Goal: Information Seeking & Learning: Check status

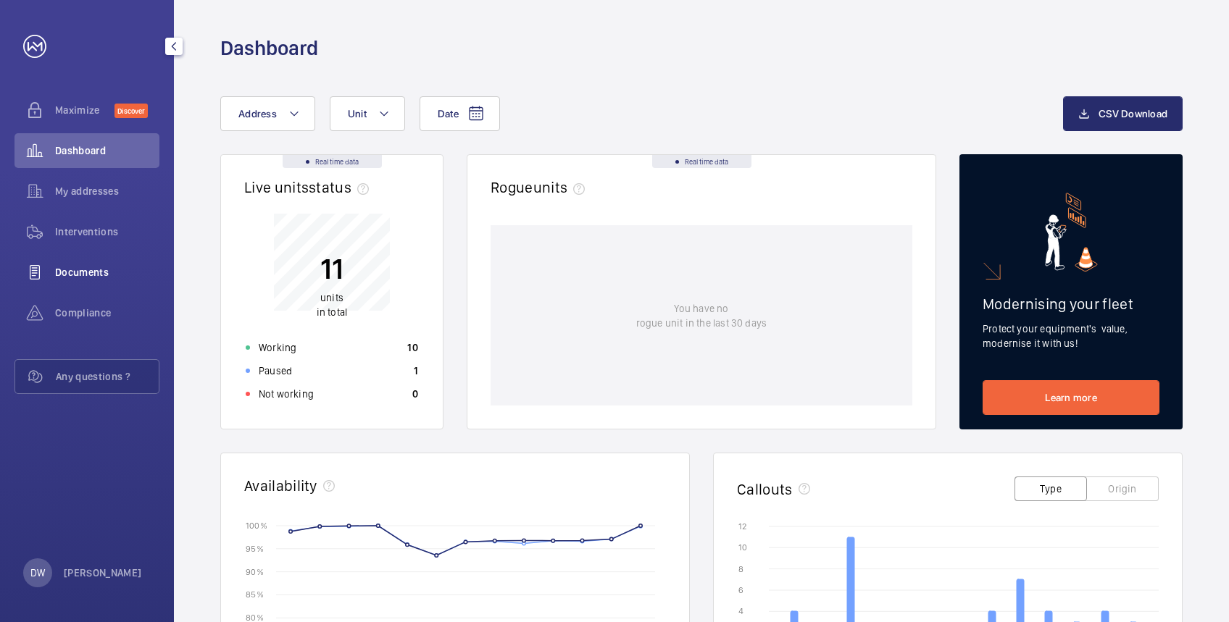
click at [67, 267] on span "Documents" at bounding box center [107, 272] width 104 height 14
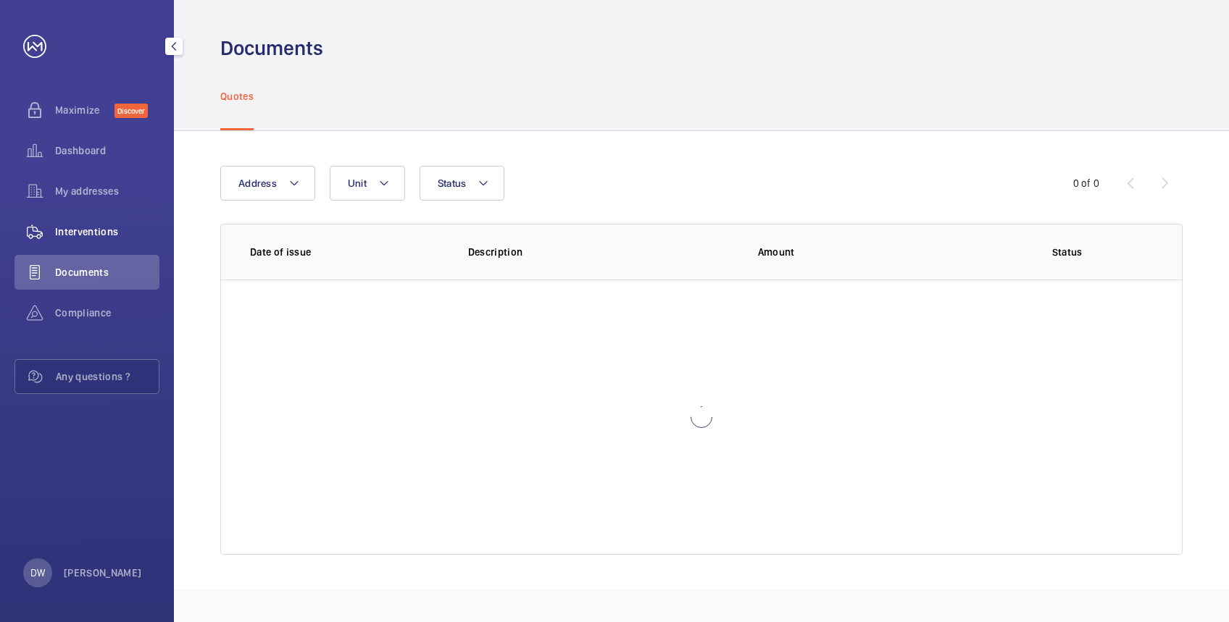
click at [70, 225] on span "Interventions" at bounding box center [107, 232] width 104 height 14
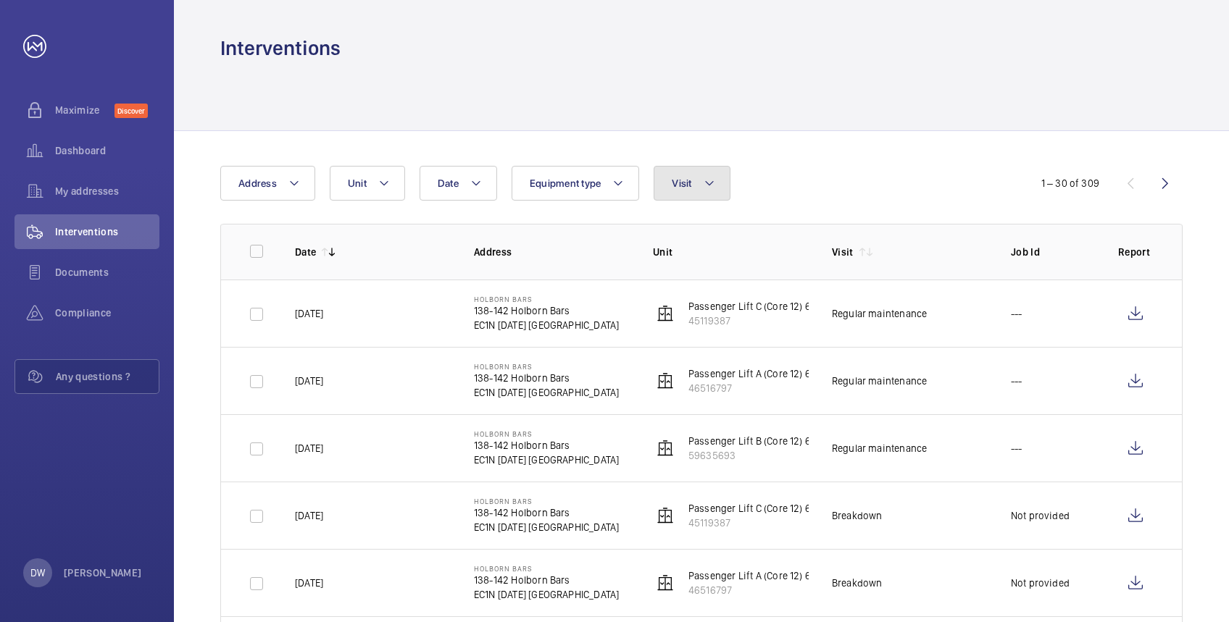
click at [678, 190] on button "Visit" at bounding box center [692, 183] width 76 height 35
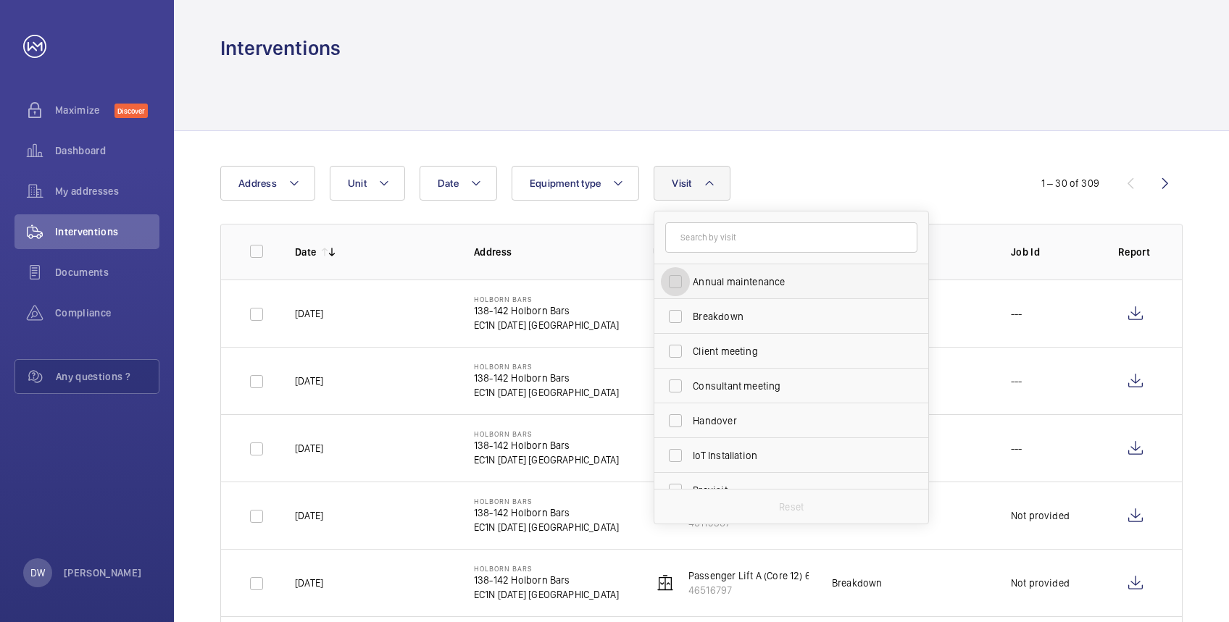
click at [686, 280] on input "Annual maintenance" at bounding box center [675, 281] width 29 height 29
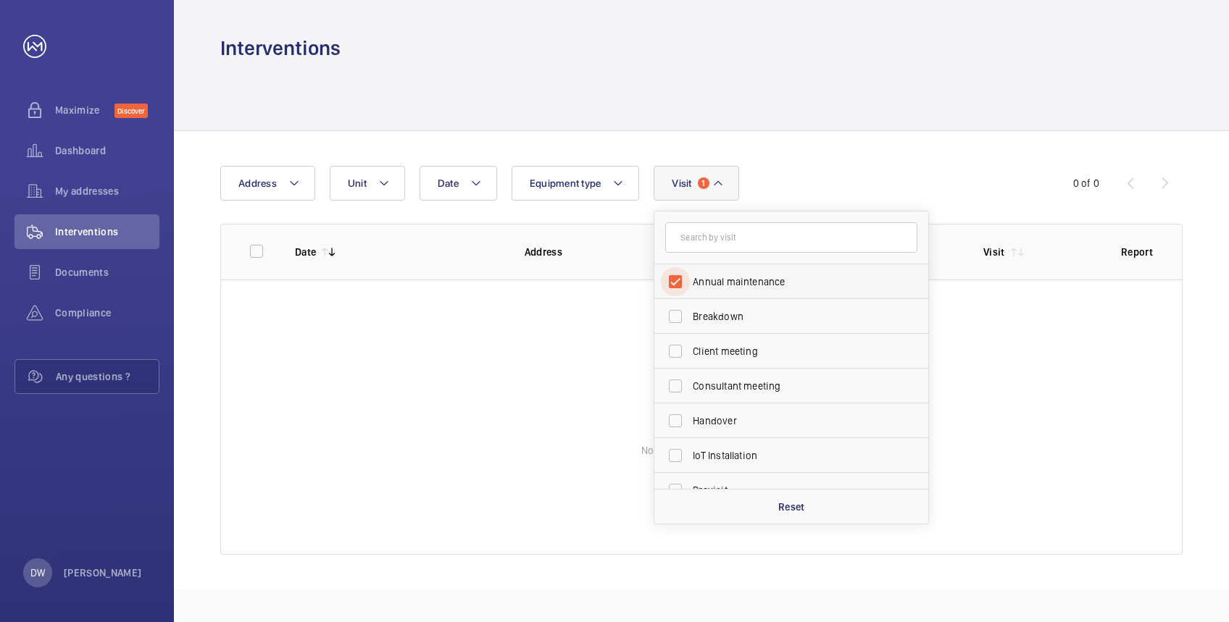
click at [686, 280] on input "Annual maintenance" at bounding box center [675, 281] width 29 height 29
checkbox input "false"
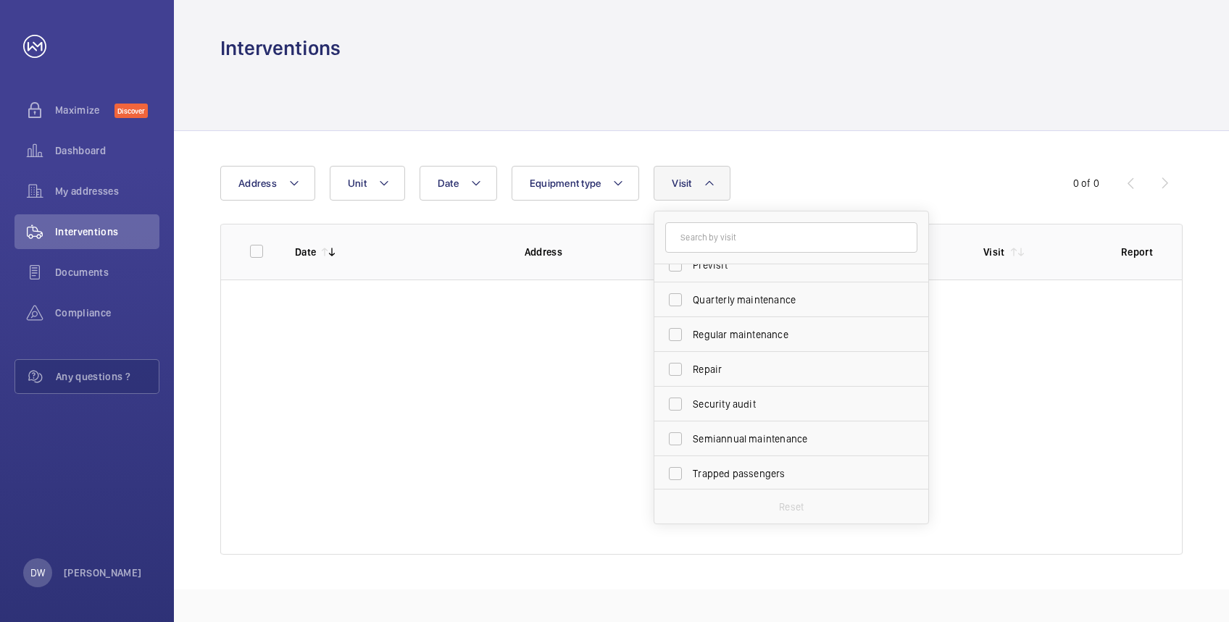
scroll to position [227, 0]
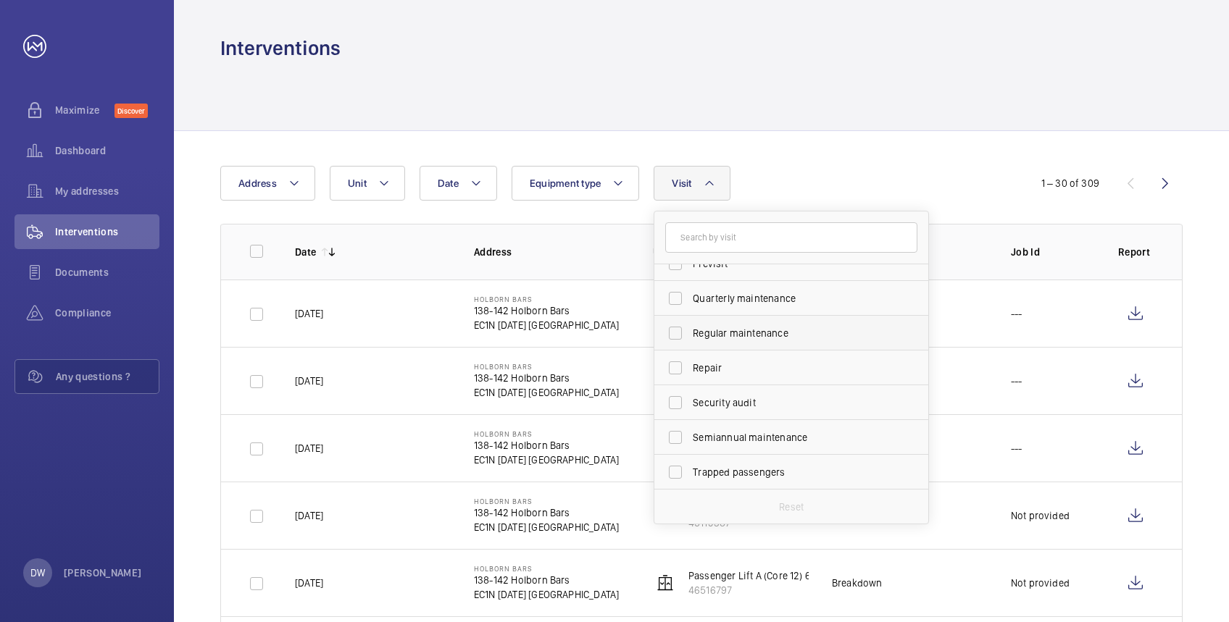
click at [690, 330] on label "Regular maintenance" at bounding box center [780, 333] width 252 height 35
click at [690, 330] on input "Regular maintenance" at bounding box center [675, 333] width 29 height 29
checkbox input "true"
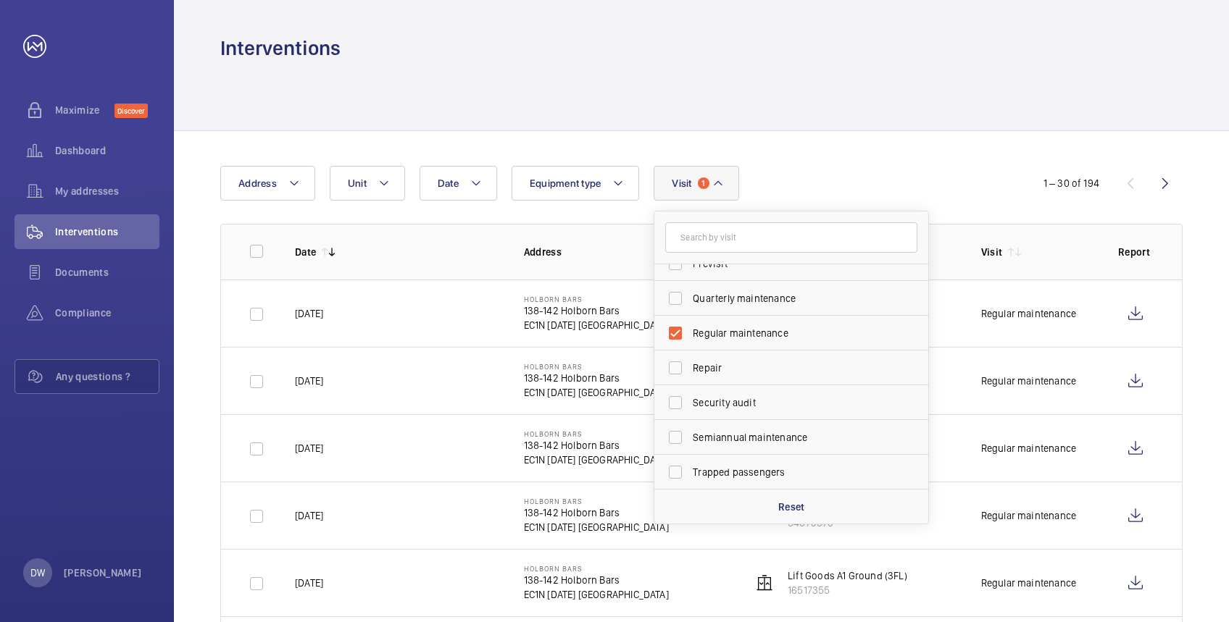
click at [872, 73] on div at bounding box center [701, 96] width 962 height 69
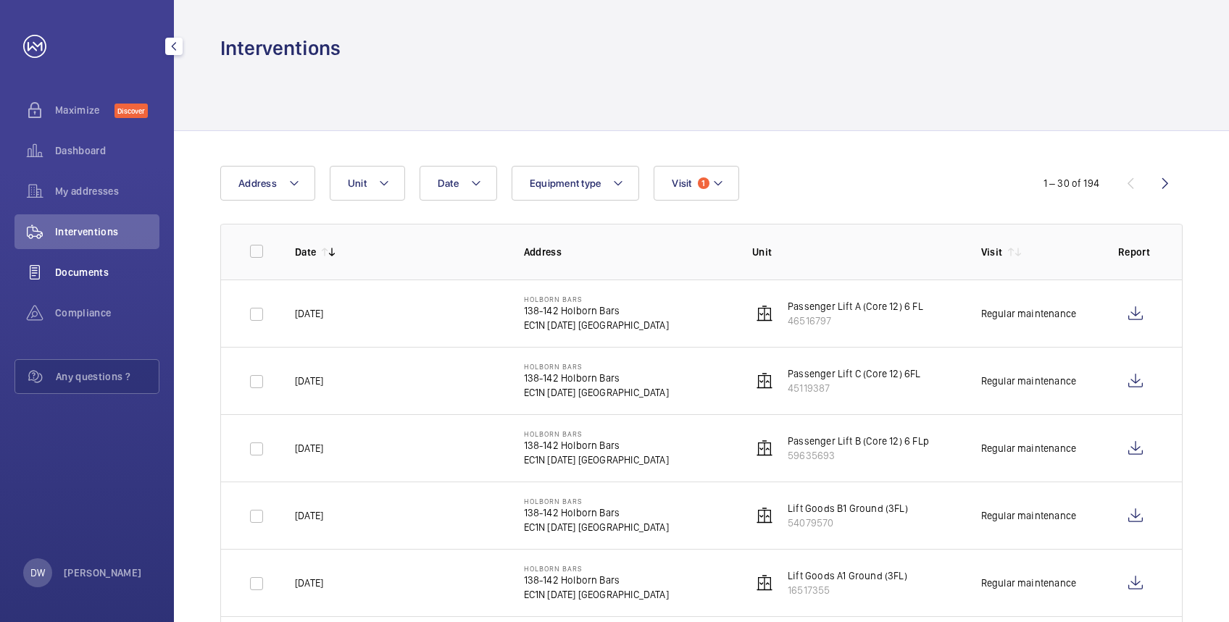
click at [52, 271] on wm-front-icon-button at bounding box center [34, 272] width 41 height 35
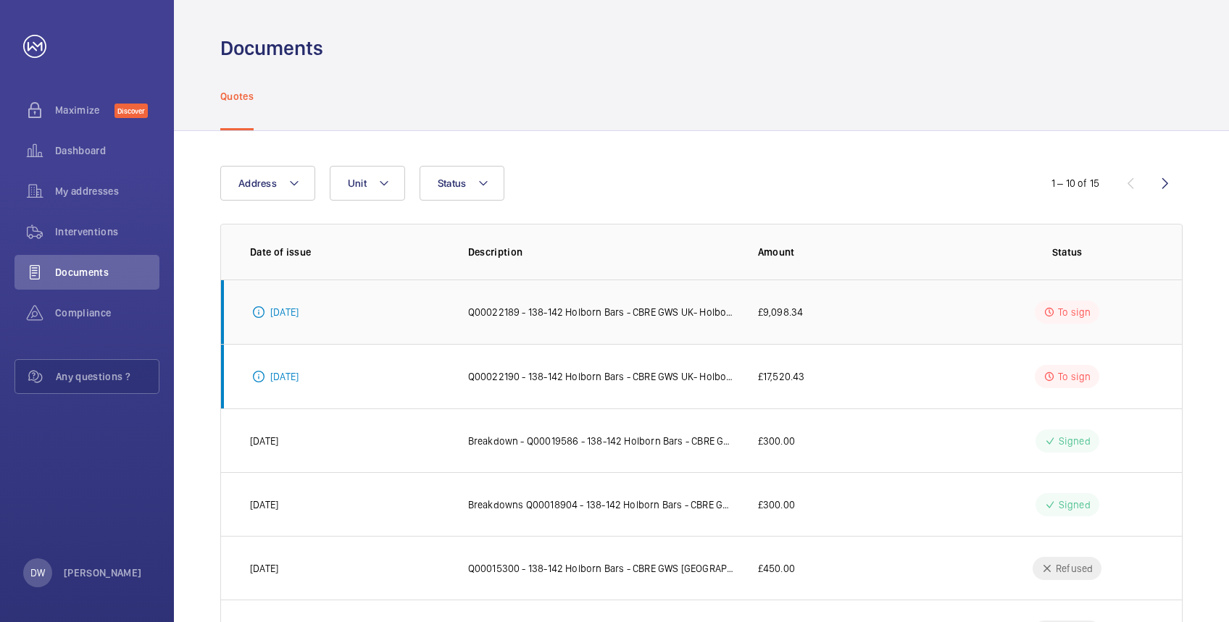
click at [661, 309] on p "Q00022189 - 138-142 Holborn Bars - CBRE GWS UK- Holborn Bars - Diverter works -…" at bounding box center [601, 312] width 267 height 14
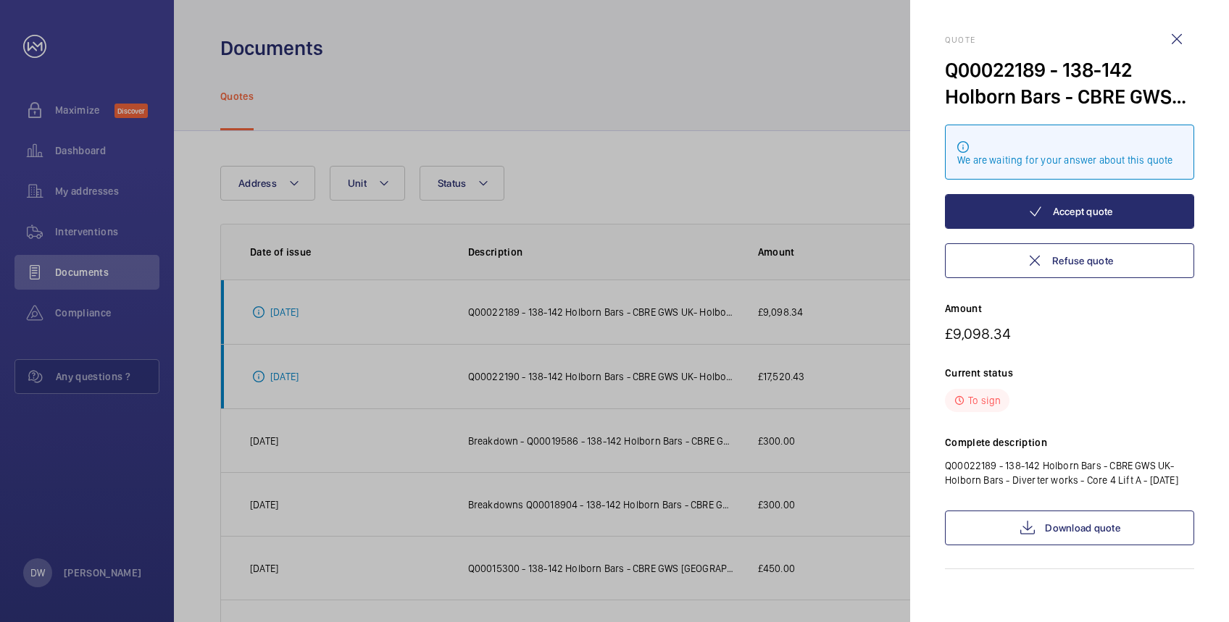
scroll to position [5, 0]
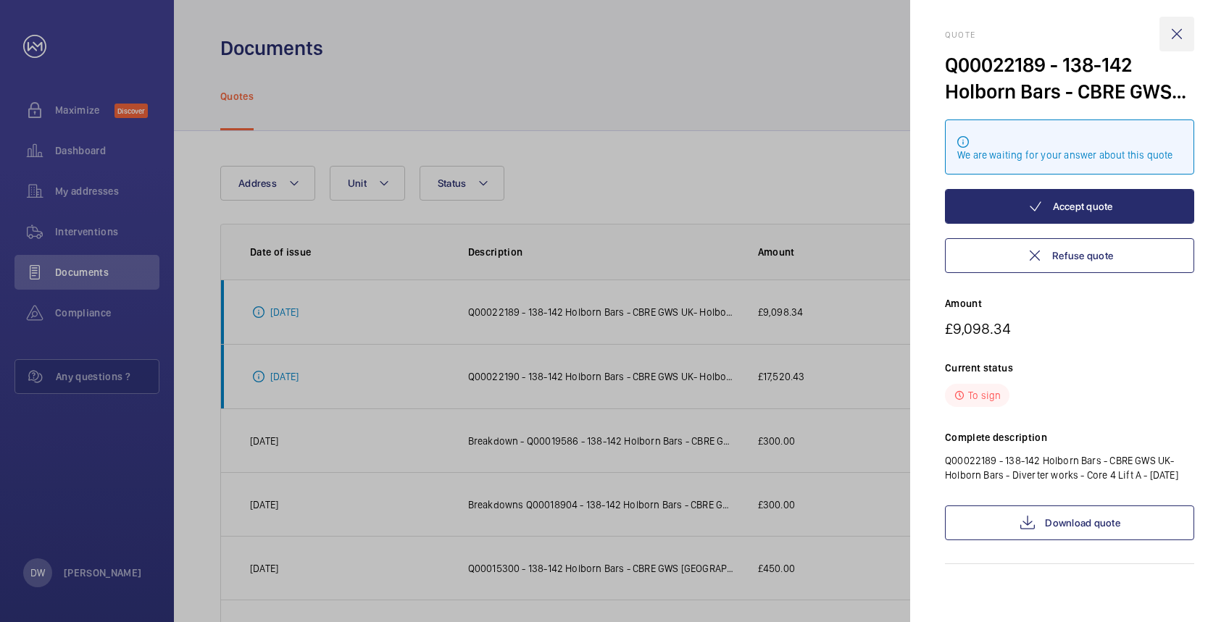
click at [1174, 30] on wm-front-icon-button at bounding box center [1176, 34] width 35 height 35
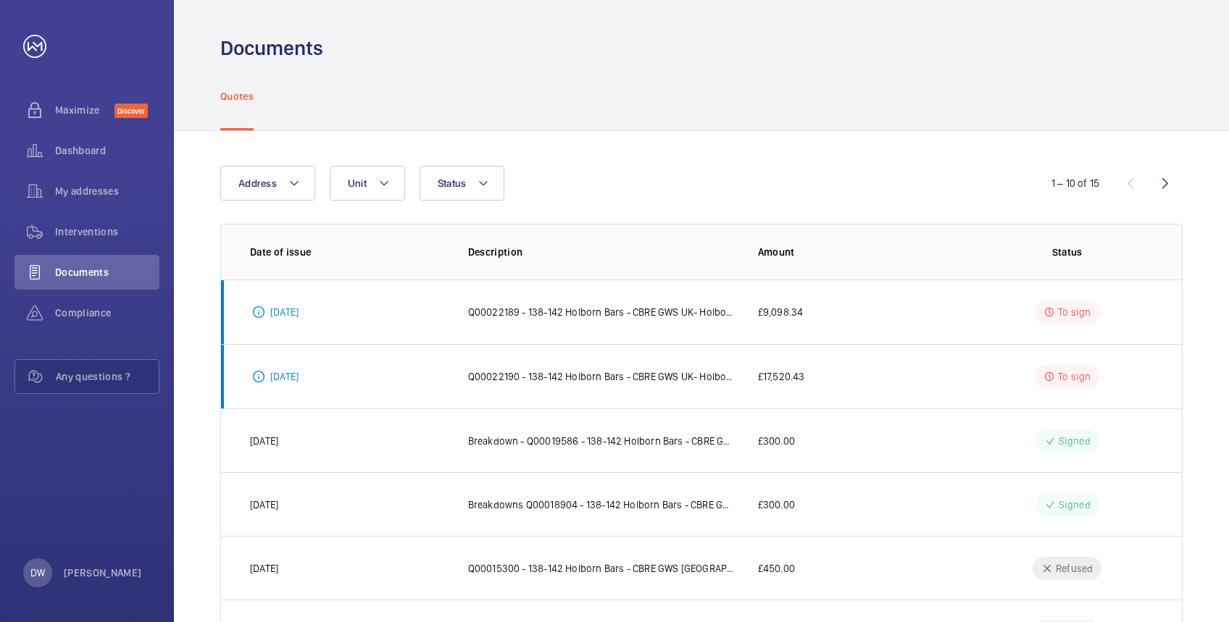
scroll to position [0, 0]
